Goal: Information Seeking & Learning: Learn about a topic

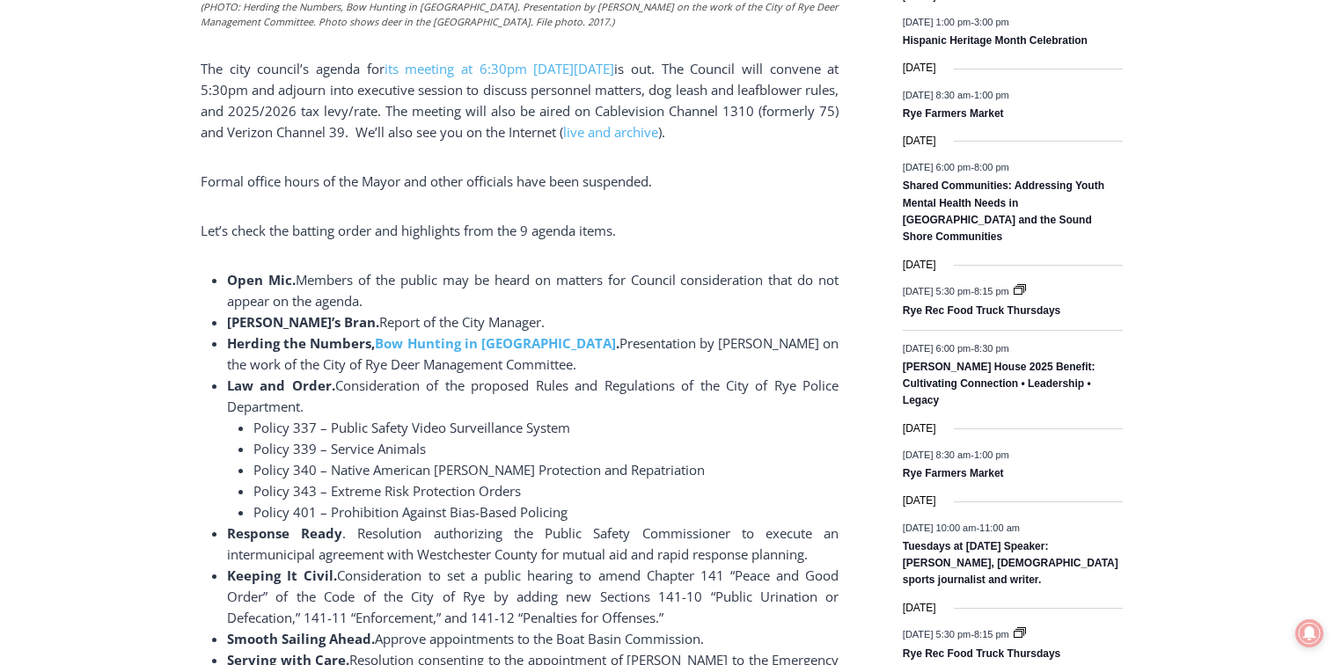
scroll to position [1056, 0]
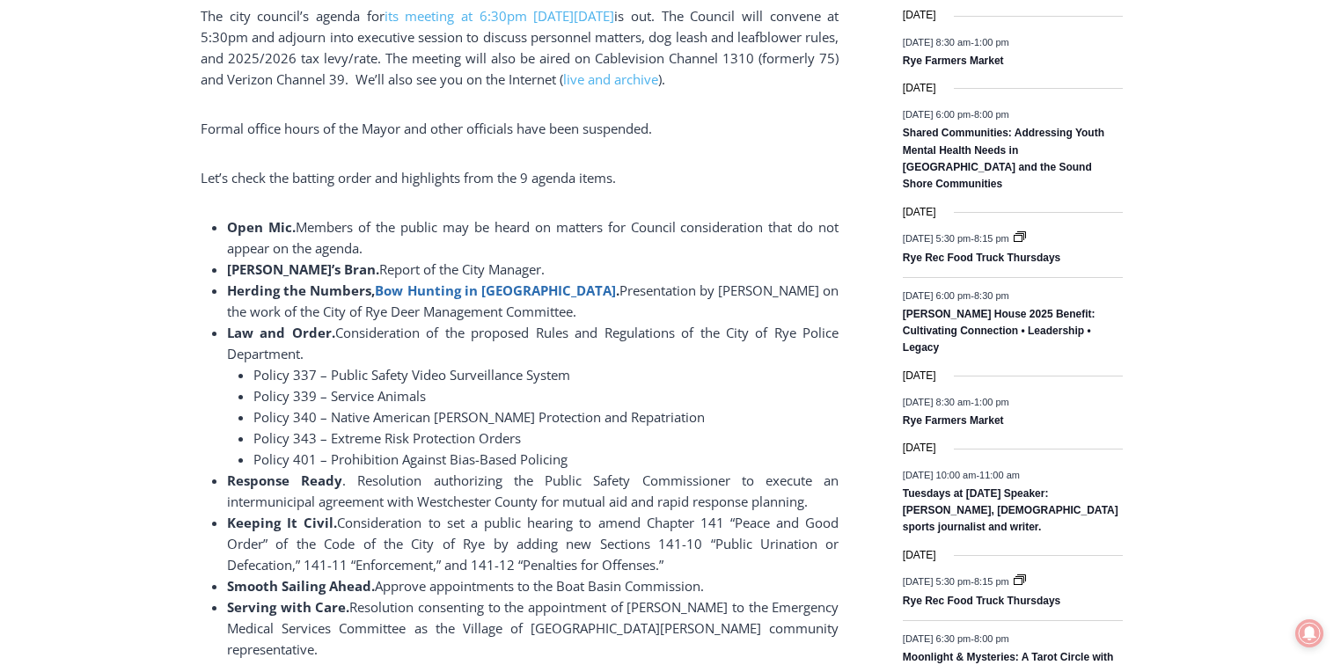
click at [460, 293] on b "Bow Hunting in Rye" at bounding box center [495, 291] width 241 height 18
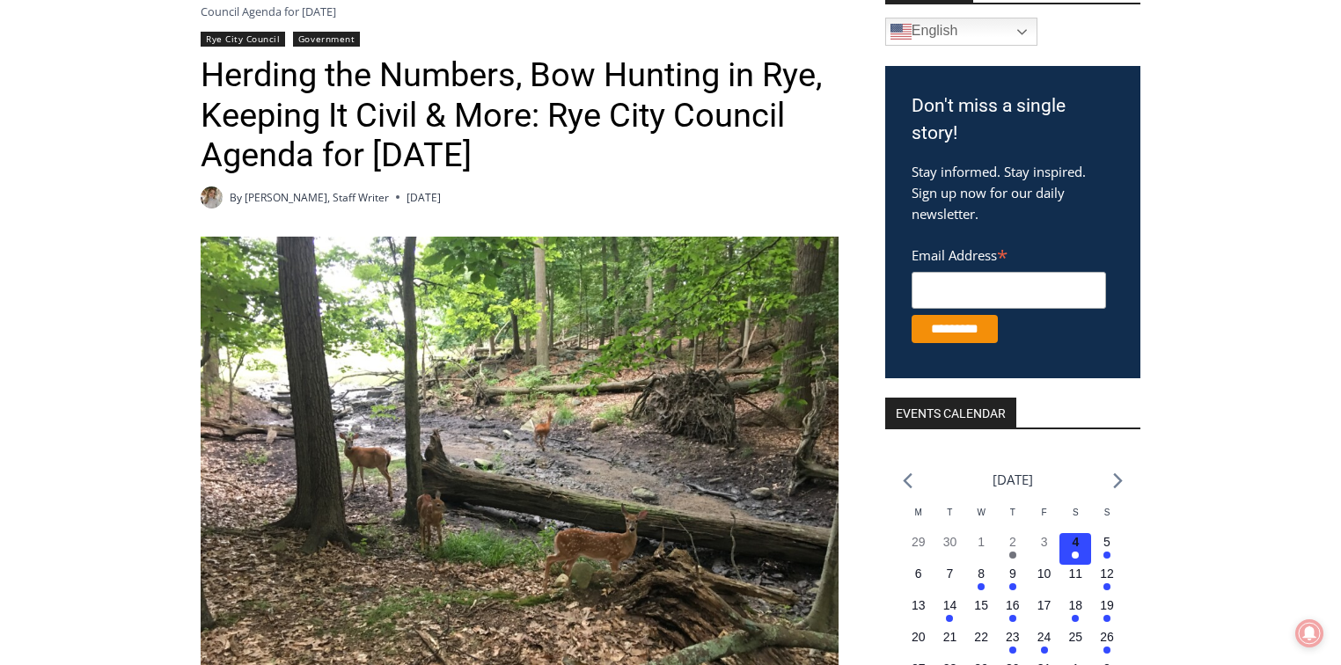
scroll to position [0, 0]
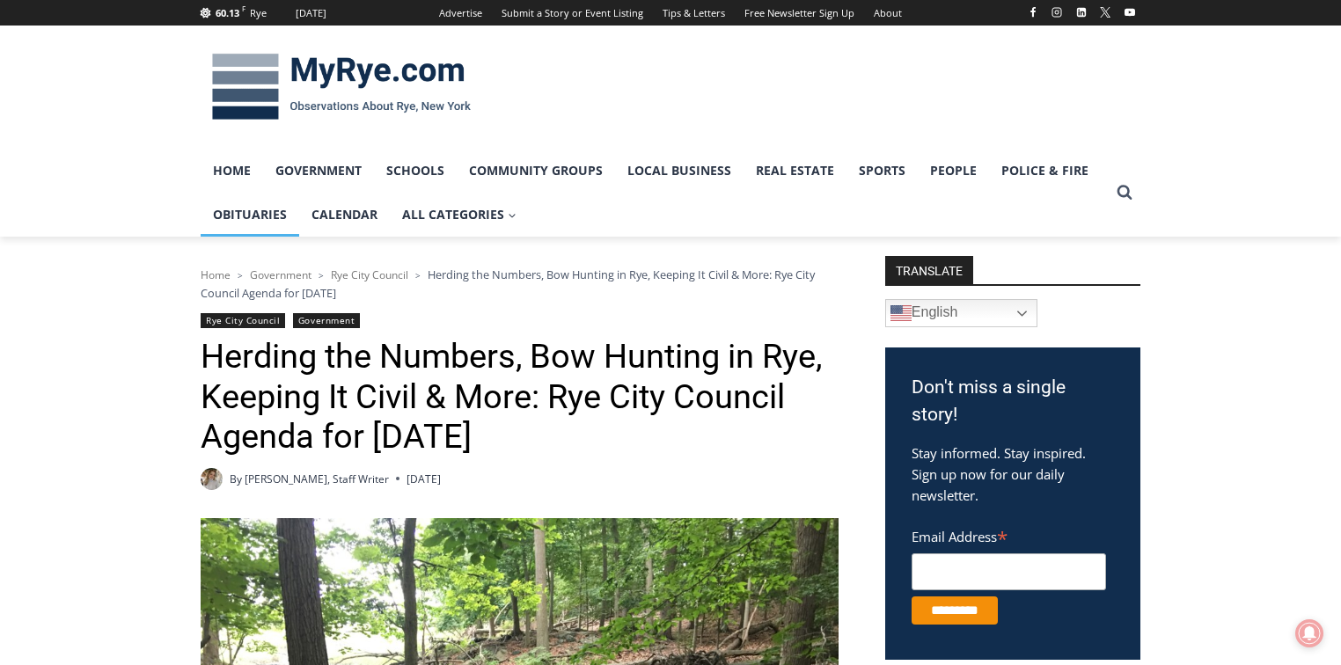
click at [241, 214] on link "Obituaries" at bounding box center [250, 215] width 99 height 44
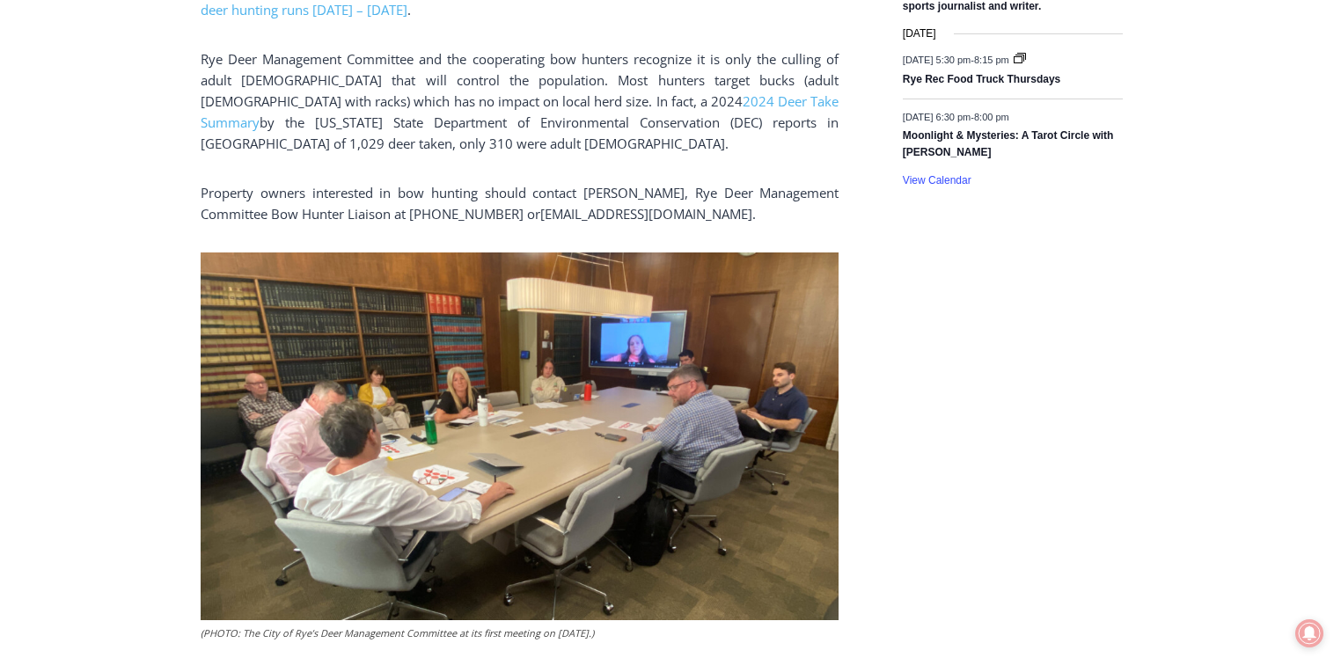
scroll to position [1619, 0]
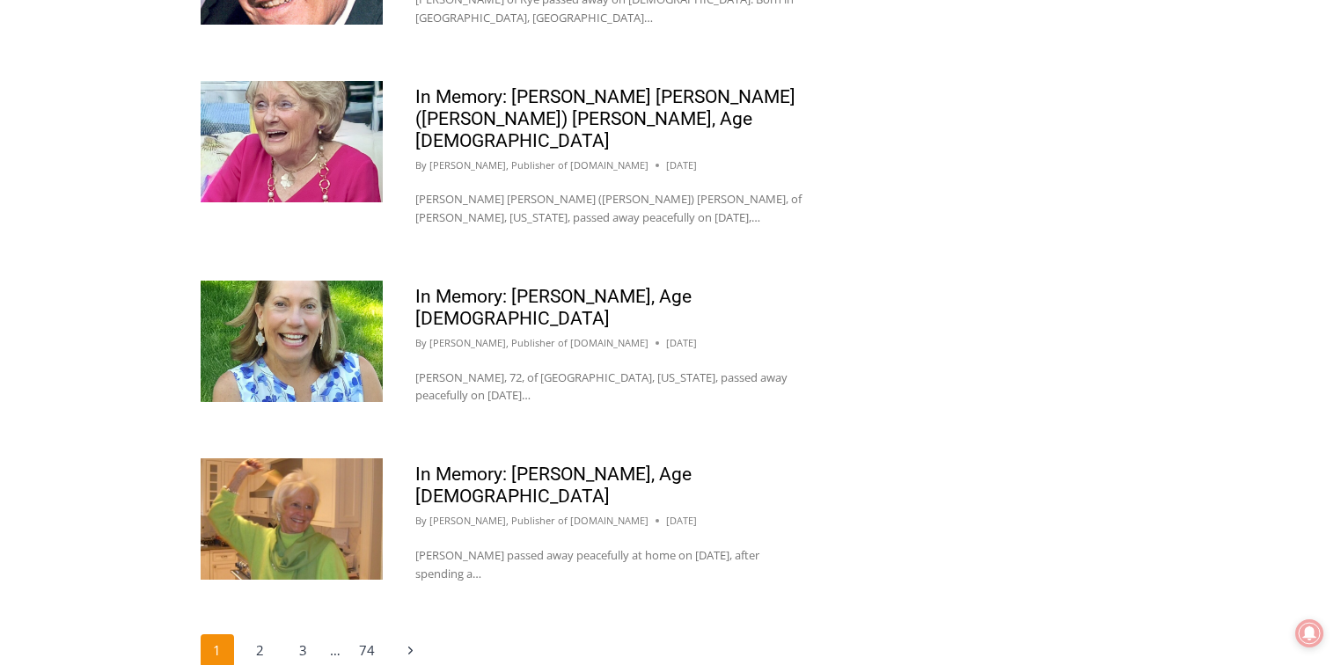
scroll to position [2076, 0]
